Goal: Information Seeking & Learning: Stay updated

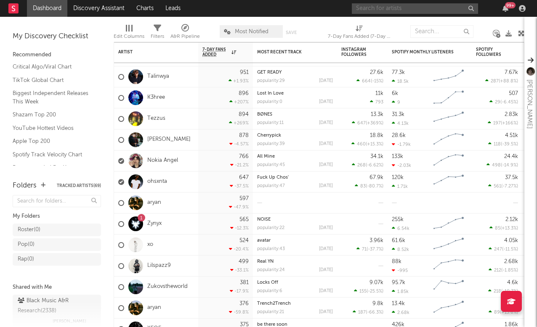
click at [398, 8] on input "text" at bounding box center [415, 8] width 126 height 11
type input "daraingo"
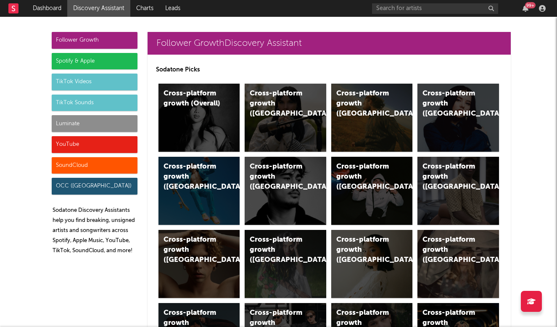
click at [85, 123] on div "Luminate" at bounding box center [95, 123] width 86 height 17
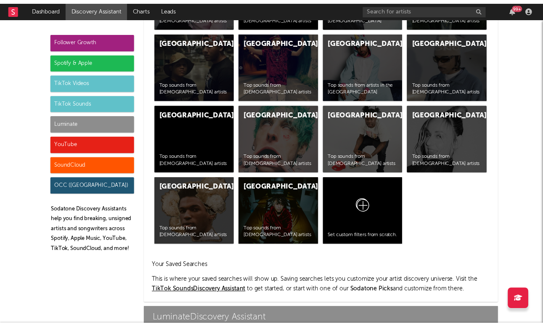
scroll to position [3675, 0]
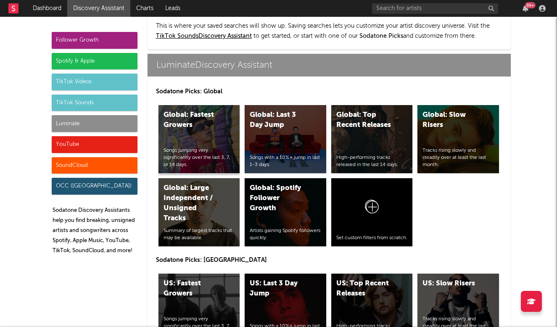
click at [196, 111] on div "Global: Fastest Growers Songs jumping very significantly over the last 3, 7, or…" at bounding box center [200, 139] width 82 height 68
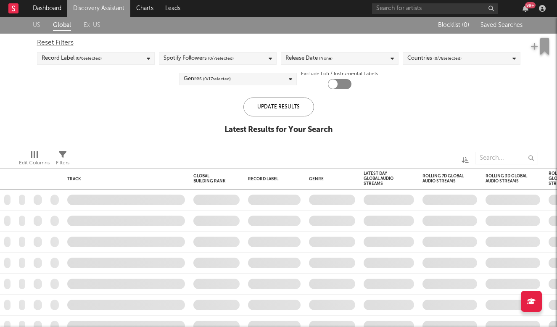
checkbox input "true"
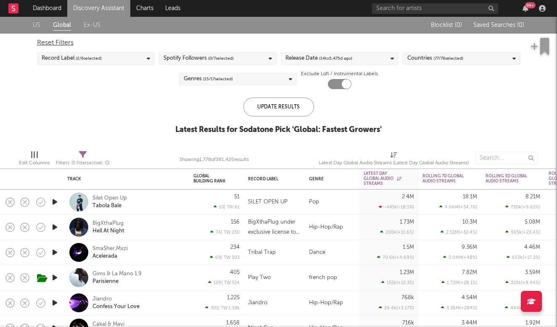
click at [212, 146] on div "Edit Columns Filters ( 5 filters active) Showing 1,778 of 361,425 results Lates…" at bounding box center [278, 155] width 557 height 25
click at [39, 25] on link "US" at bounding box center [37, 25] width 8 height 11
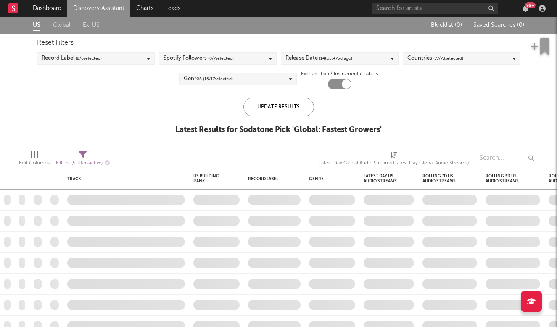
click at [69, 27] on link "Global" at bounding box center [61, 25] width 17 height 11
